Goal: Complete application form

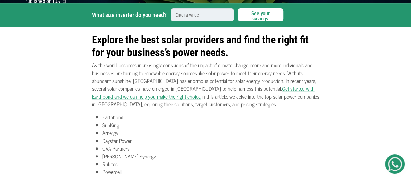
scroll to position [103, 0]
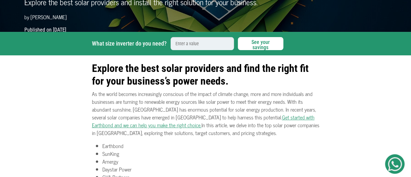
click at [184, 46] on input "What size inverter do you need?" at bounding box center [201, 43] width 63 height 13
type input "3"
type input "3."
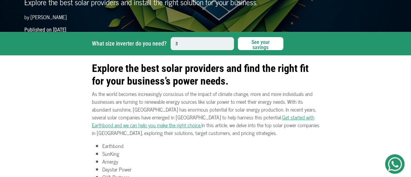
type input "3."
type input "3.5"
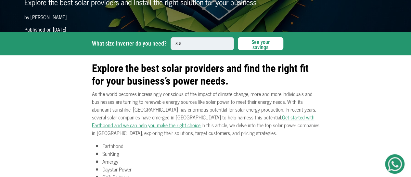
type input "3.5k"
type input "3.5kv"
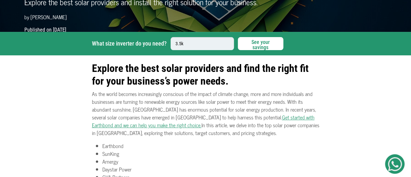
type input "3.5kv"
type input "3.5kva"
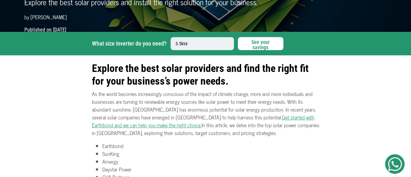
click at [268, 44] on button "See your savings" at bounding box center [260, 43] width 45 height 13
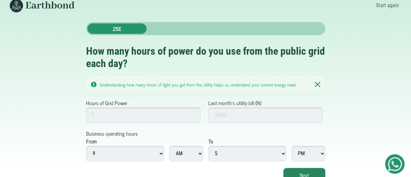
scroll to position [16, 0]
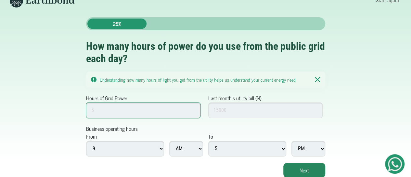
click at [194, 113] on input "Hours of Grid Power" at bounding box center [143, 110] width 115 height 16
click at [150, 117] on input "Hours of Grid Power" at bounding box center [143, 110] width 115 height 16
type input "2"
type input "18"
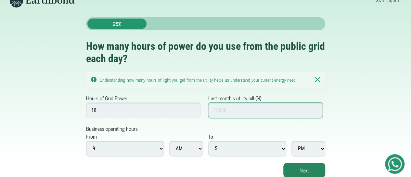
click at [233, 110] on input "Last month's utility bill (N)" at bounding box center [265, 110] width 115 height 16
type input "10000"
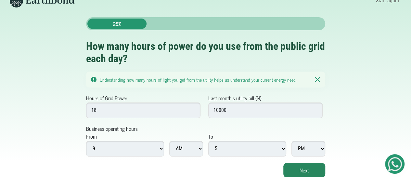
click at [177, 131] on form "Hours of Grid Power 18 Last month's utility bill (N) 10000 Business operating h…" at bounding box center [205, 135] width 239 height 83
click at [321, 164] on button "Next" at bounding box center [304, 170] width 42 height 14
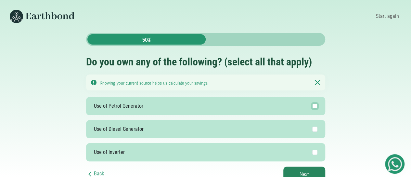
click at [315, 106] on input "Use of Petrol Generator" at bounding box center [314, 105] width 5 height 5
checkbox input "true"
click at [315, 170] on button "Next" at bounding box center [304, 173] width 42 height 14
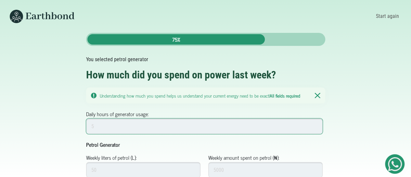
click at [211, 127] on input "Daily hours of generator usage:" at bounding box center [204, 126] width 237 height 16
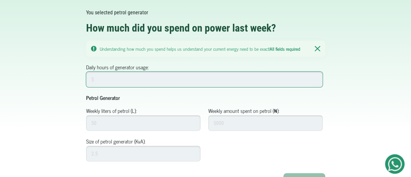
scroll to position [47, 0]
drag, startPoint x: 118, startPoint y: 81, endPoint x: 51, endPoint y: 80, distance: 67.2
click at [51, 80] on div "Back 75% You selected petrol generator How much did you spend on power last wee…" at bounding box center [205, 86] width 370 height 201
type input "5"
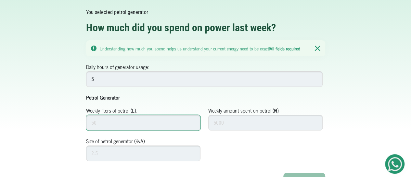
click at [104, 129] on input "Weekly liters of petrol (L):" at bounding box center [143, 123] width 115 height 16
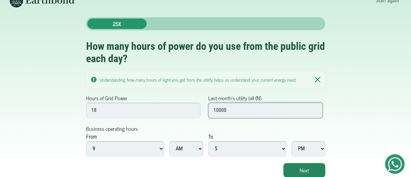
click at [249, 112] on input "10000" at bounding box center [265, 110] width 115 height 16
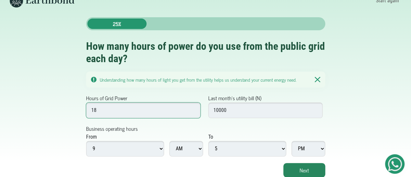
click at [111, 112] on input "18" at bounding box center [143, 110] width 115 height 16
